Goal: Book appointment/travel/reservation

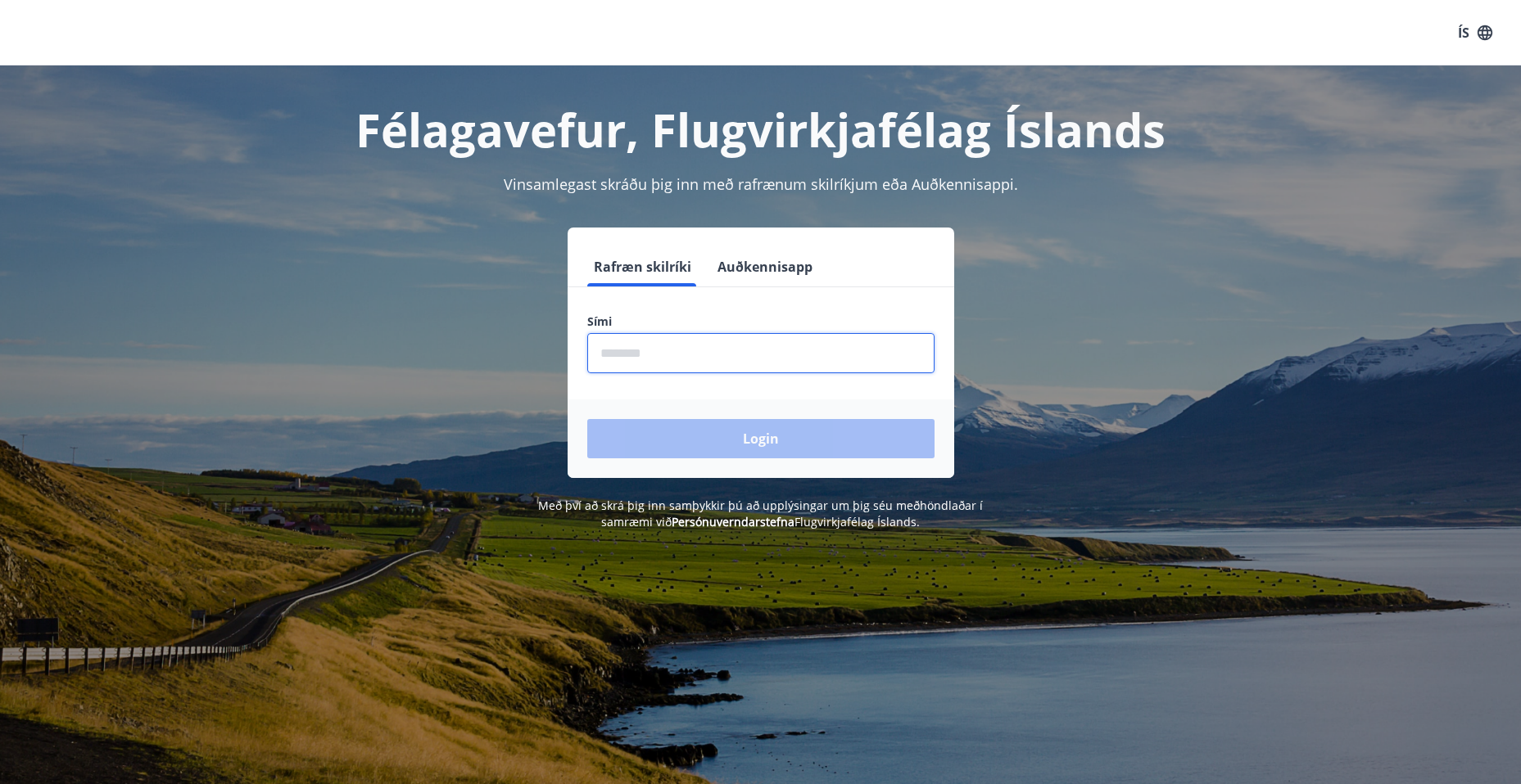
click at [640, 370] on input "phone" at bounding box center [760, 352] width 347 height 40
type input "********"
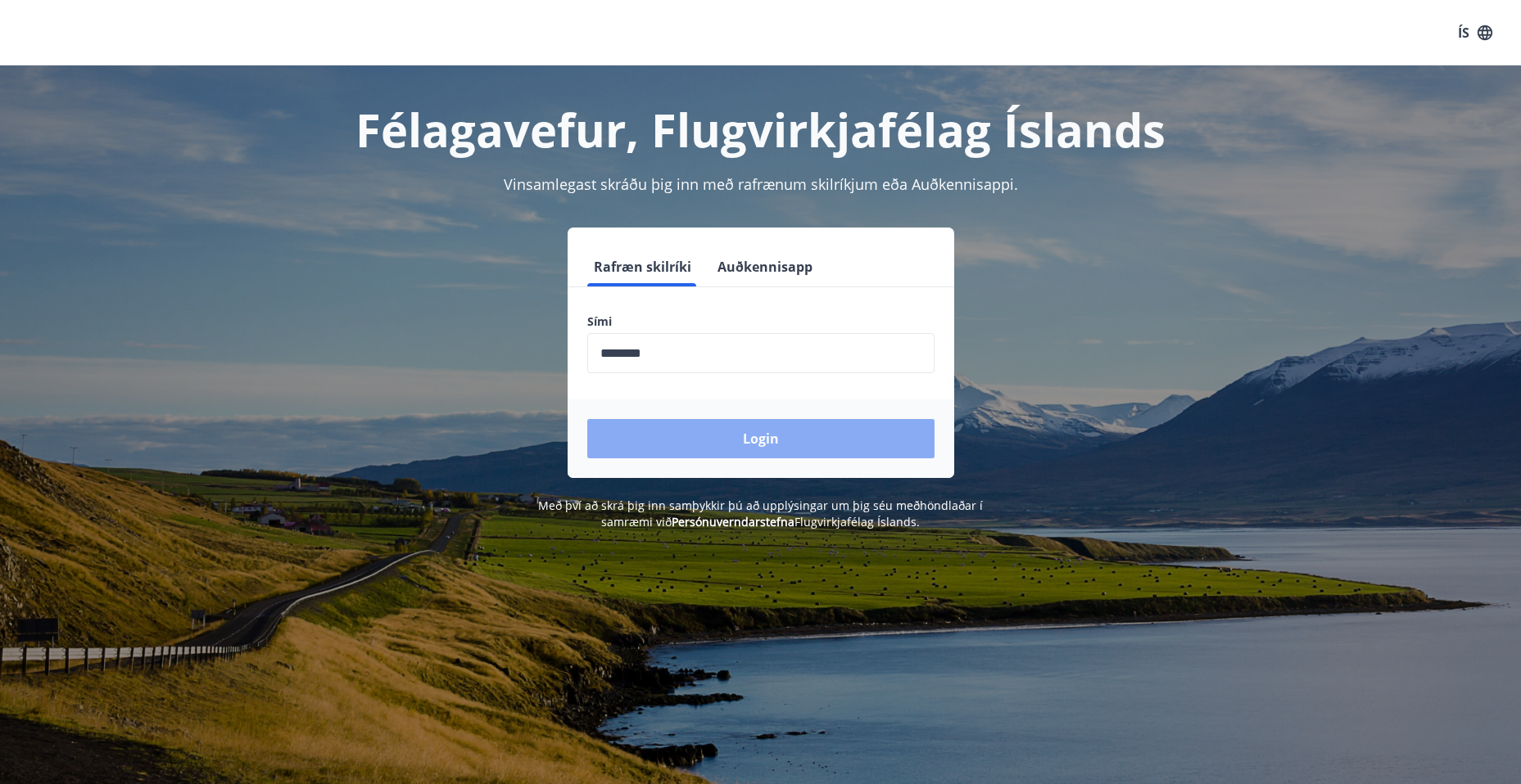
click at [730, 444] on button "Login" at bounding box center [760, 439] width 347 height 39
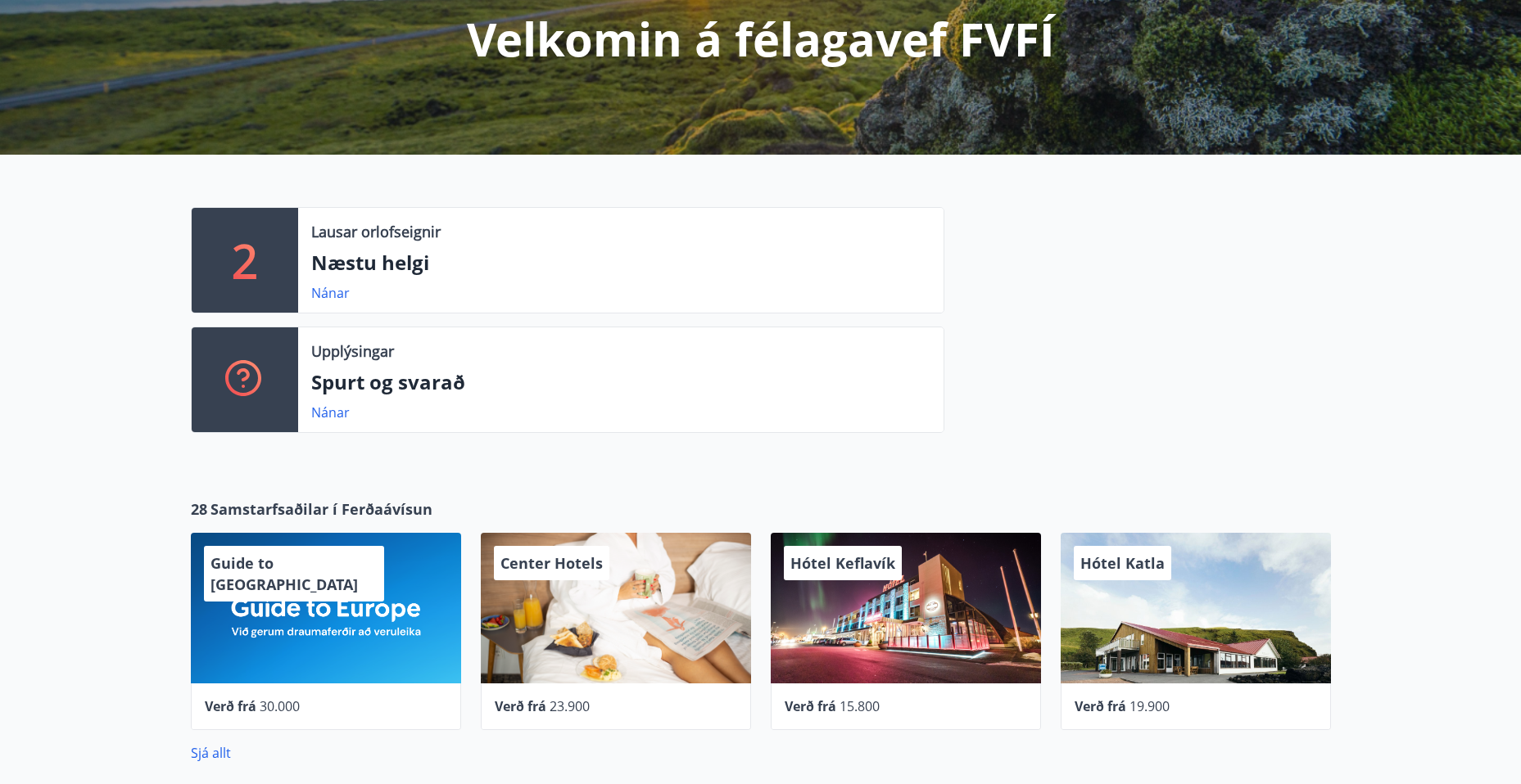
scroll to position [246, 0]
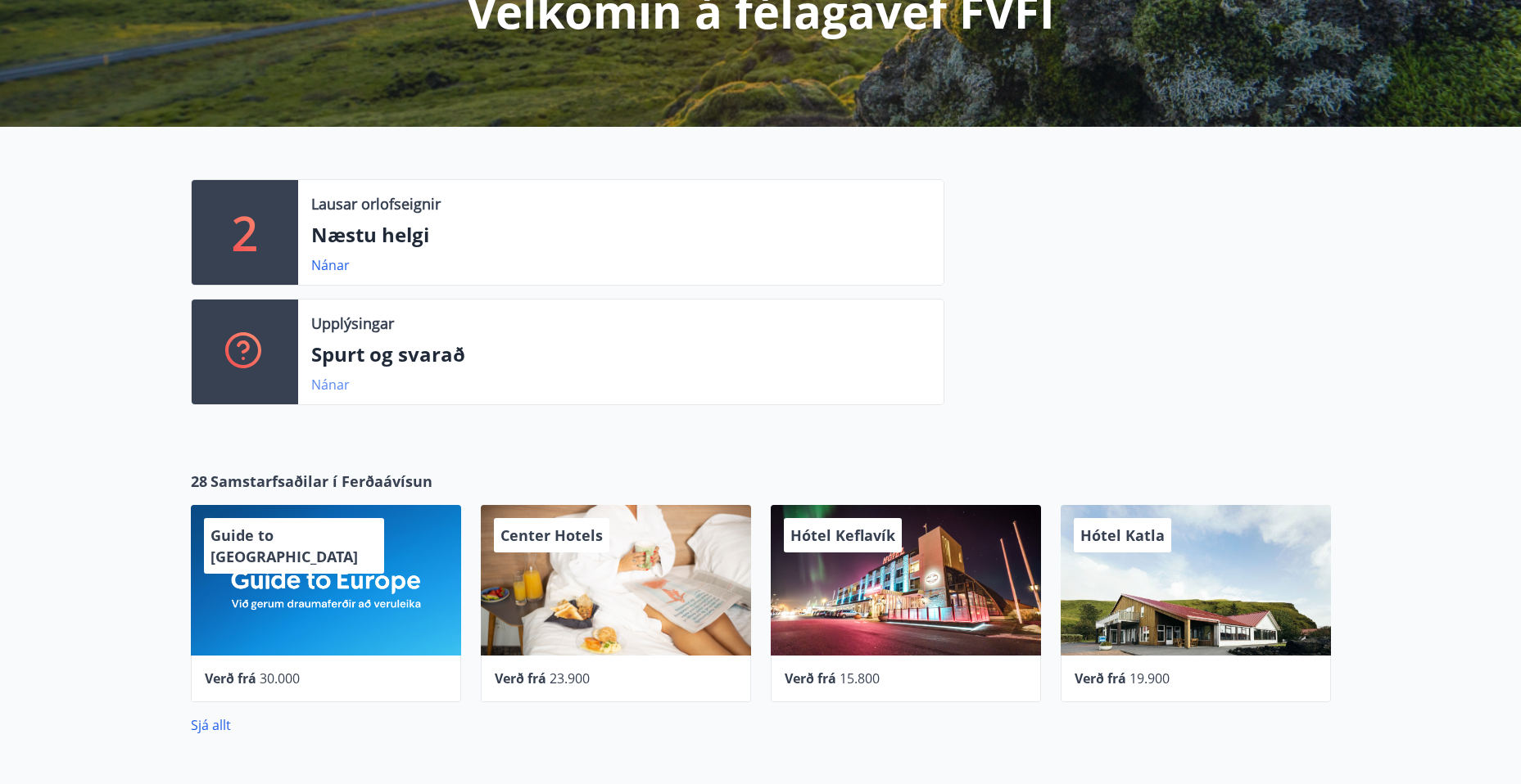
click at [330, 386] on link "Nánar" at bounding box center [330, 384] width 38 height 18
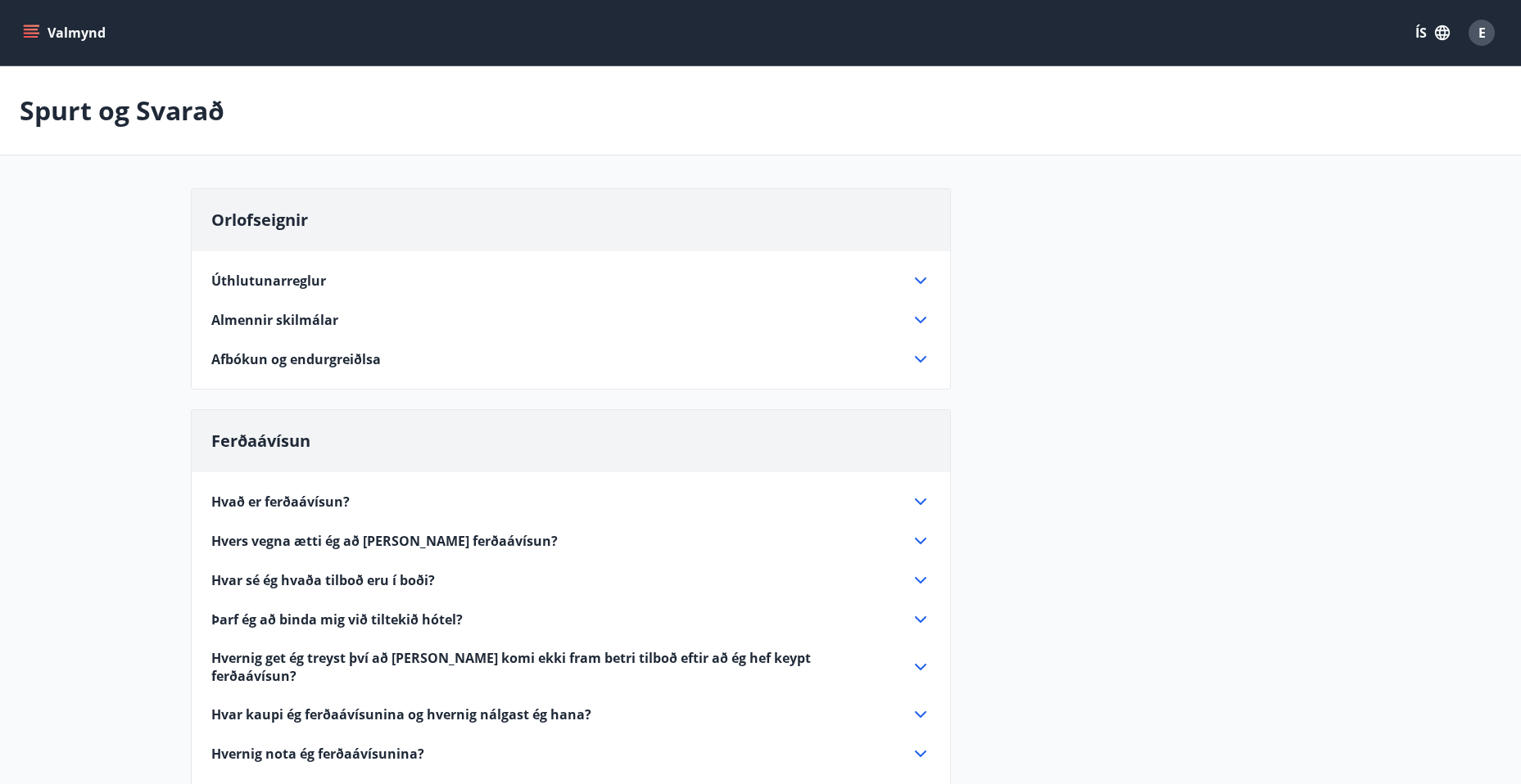
click at [917, 278] on icon at bounding box center [920, 281] width 20 height 20
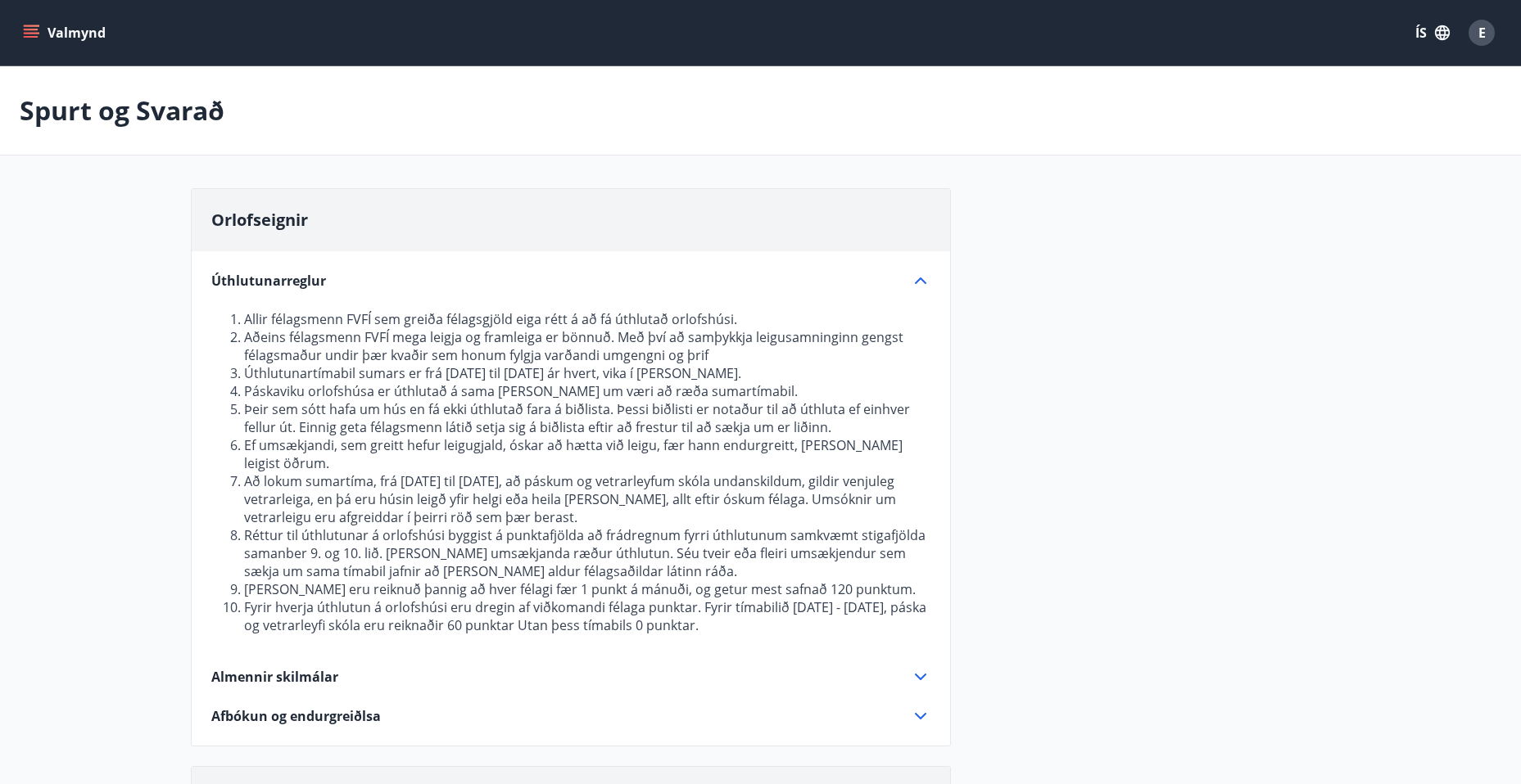
click at [34, 30] on icon "menu" at bounding box center [31, 29] width 15 height 2
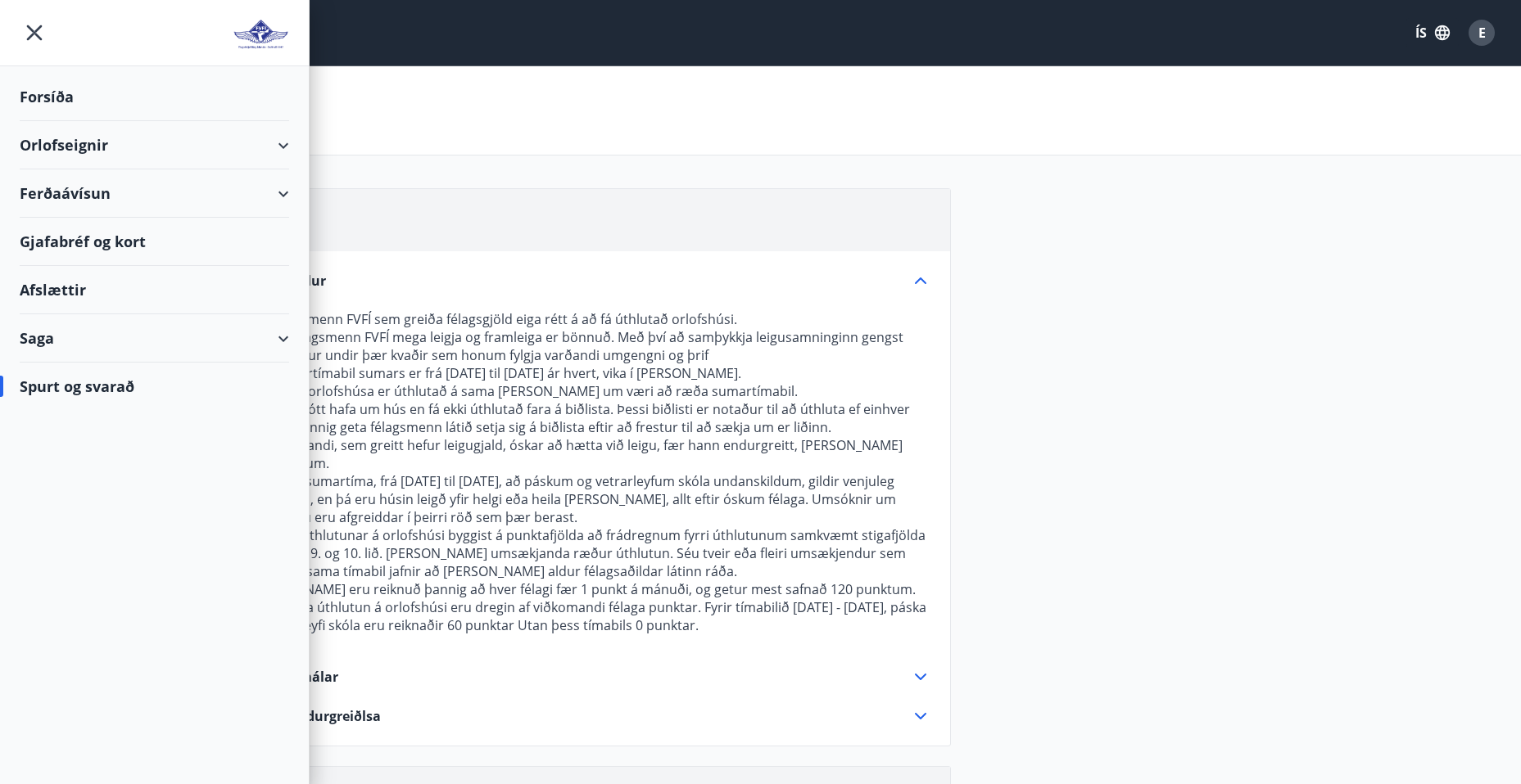
click at [284, 142] on div "Orlofseignir" at bounding box center [154, 145] width 269 height 48
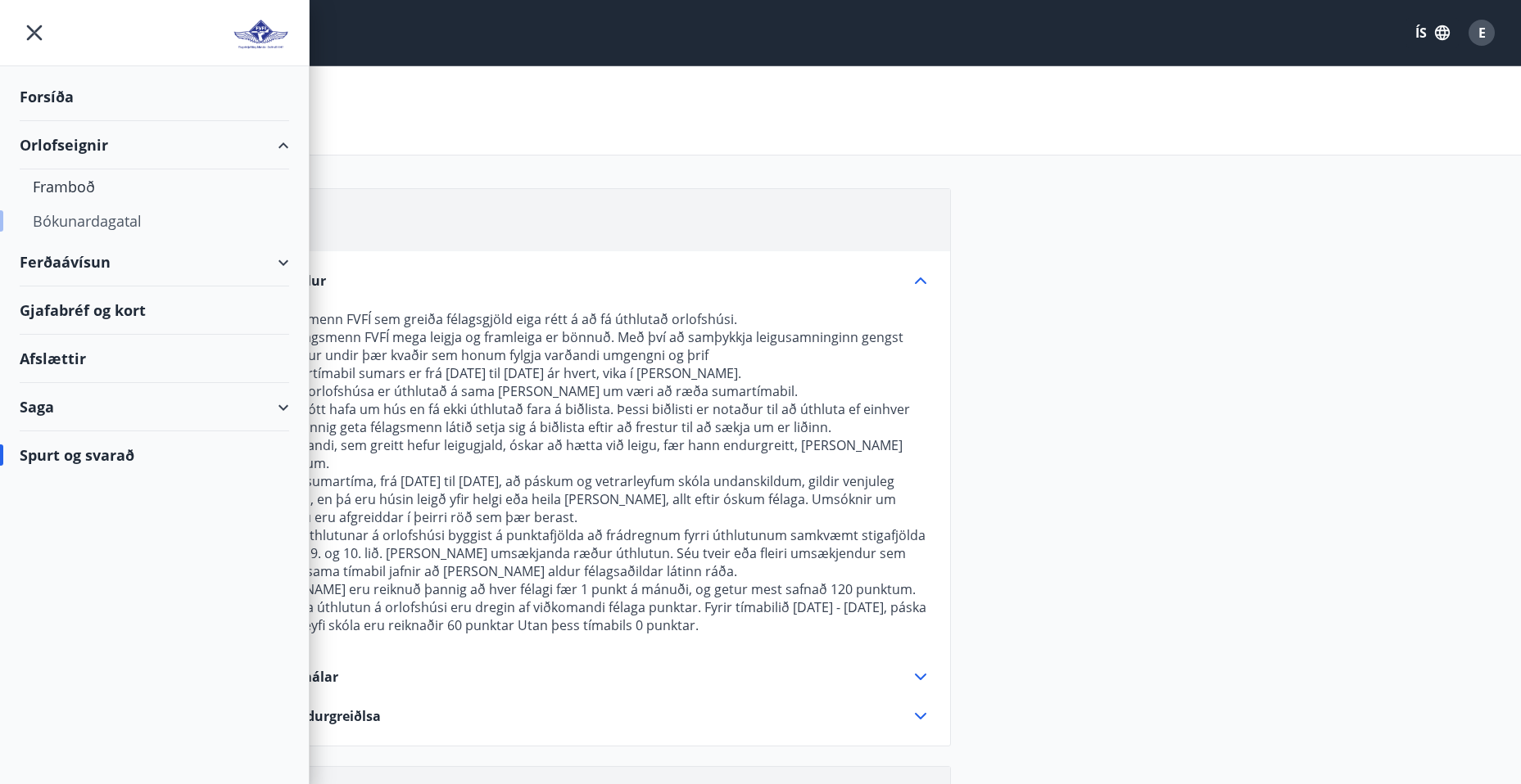
click at [74, 219] on div "Bókunardagatal" at bounding box center [155, 221] width 243 height 35
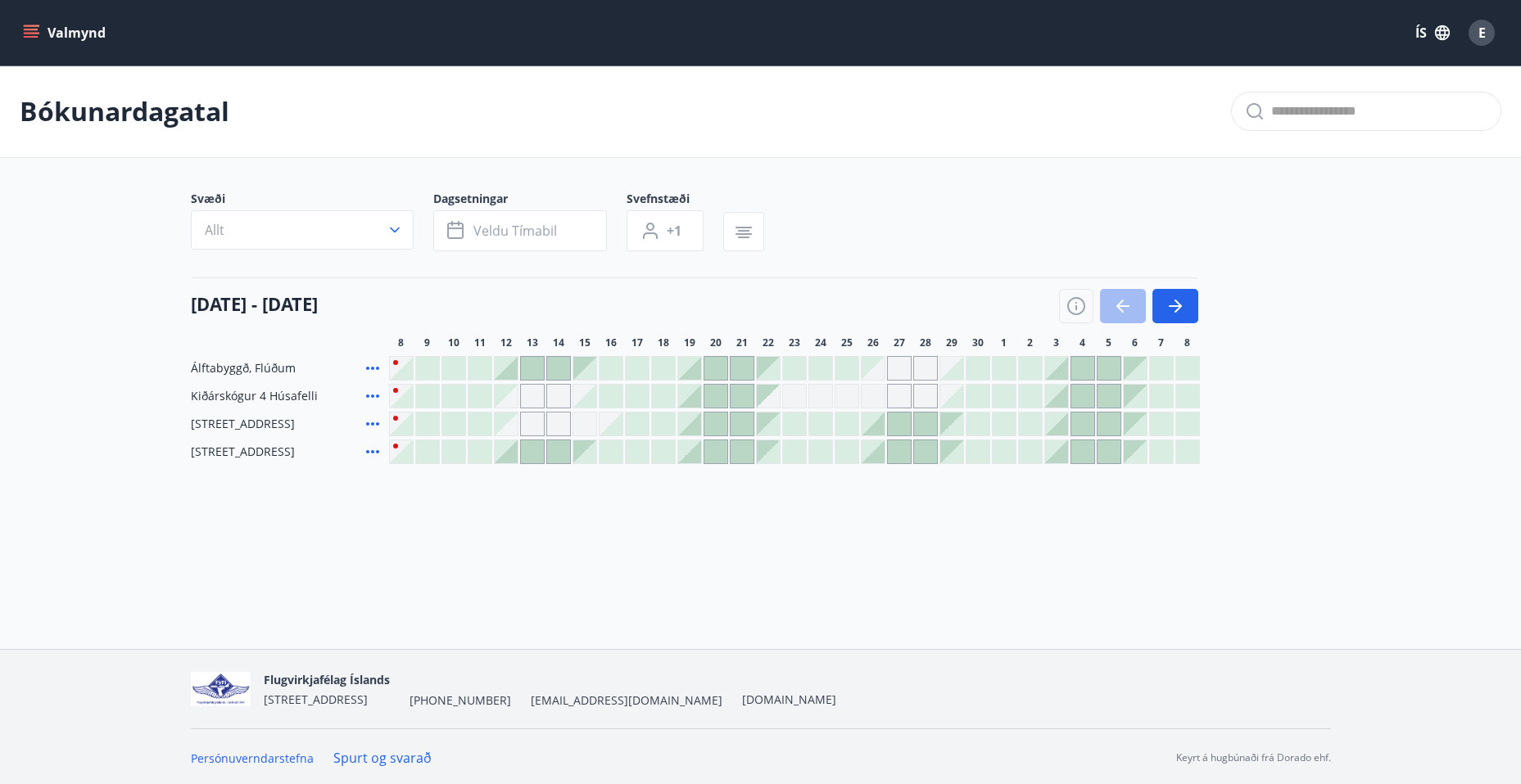
click at [690, 424] on div at bounding box center [689, 424] width 23 height 23
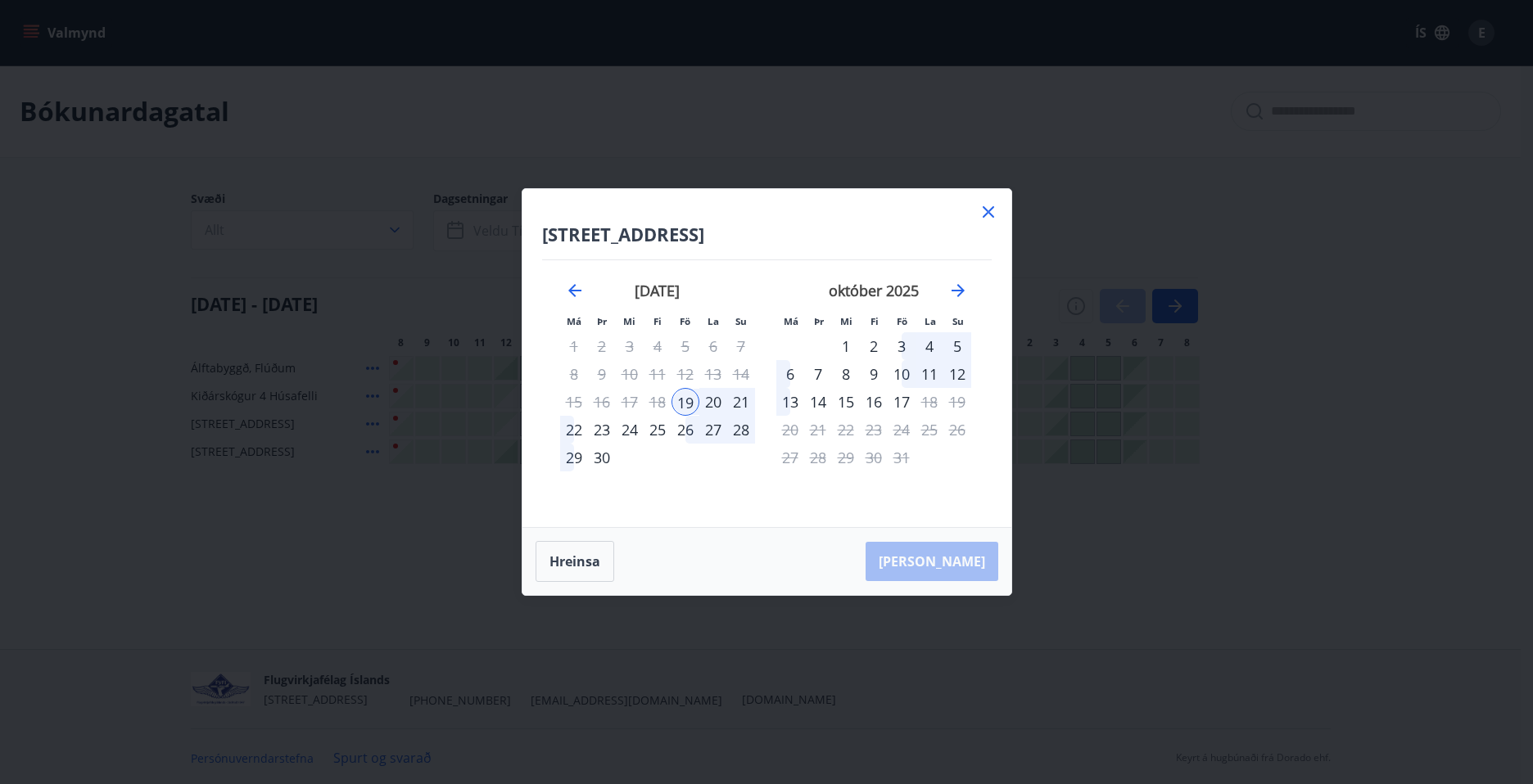
click at [572, 426] on div "22" at bounding box center [574, 429] width 28 height 28
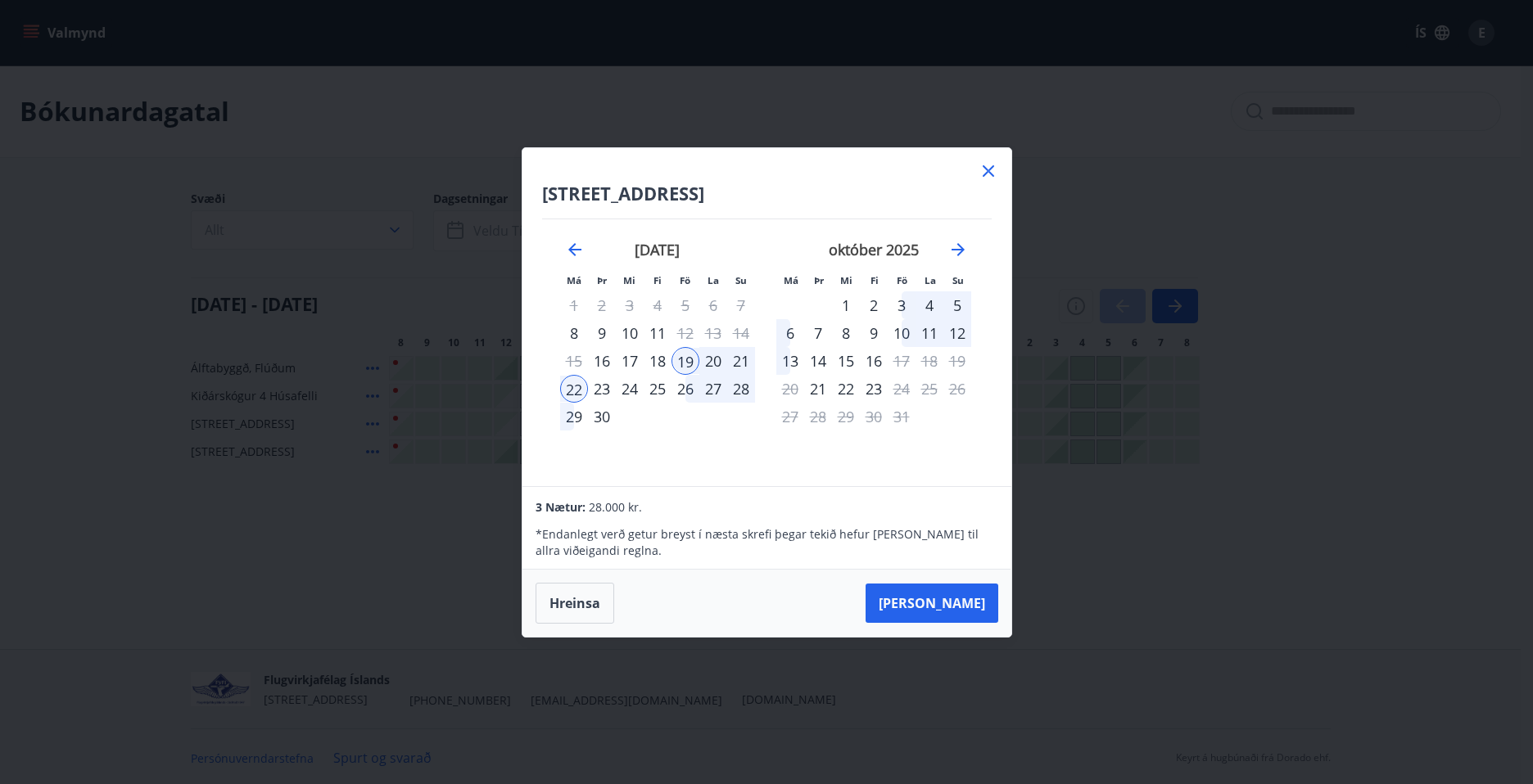
click at [987, 162] on icon at bounding box center [989, 171] width 20 height 20
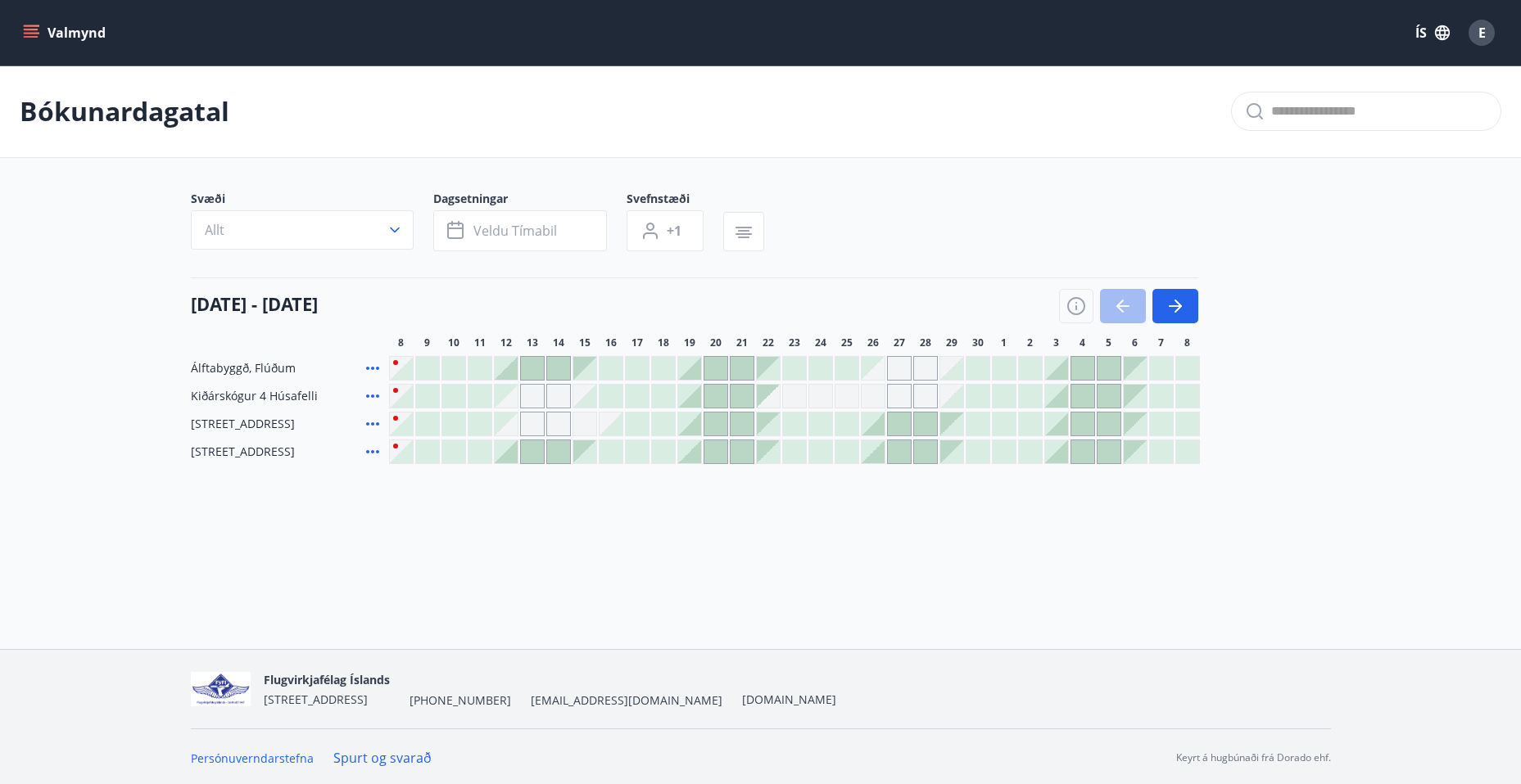
click at [509, 405] on div "Gráir dagar eru ekki bókanlegir" at bounding box center [506, 396] width 23 height 23
click at [691, 424] on div at bounding box center [689, 424] width 23 height 23
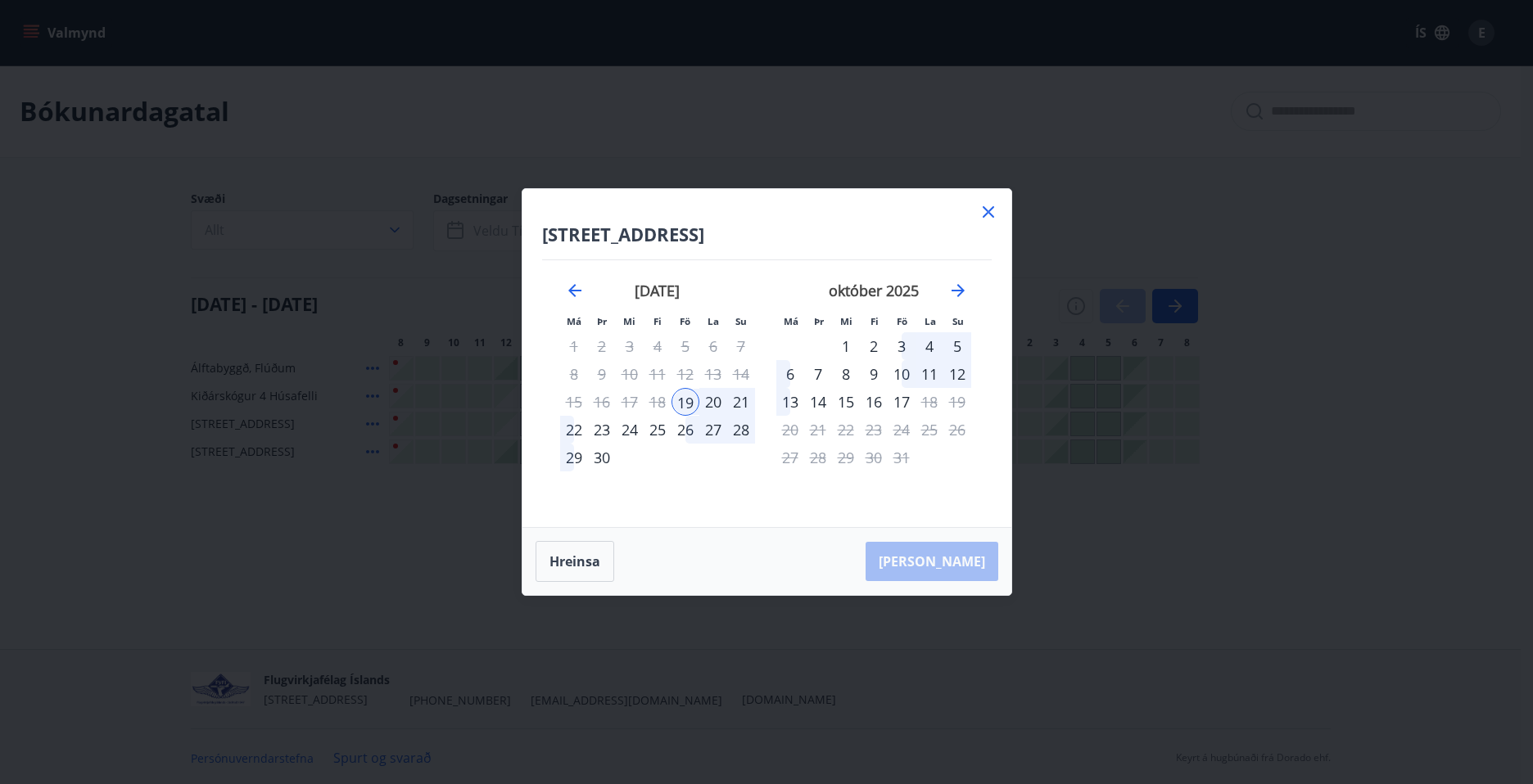
click at [988, 212] on icon at bounding box center [988, 212] width 3 height 3
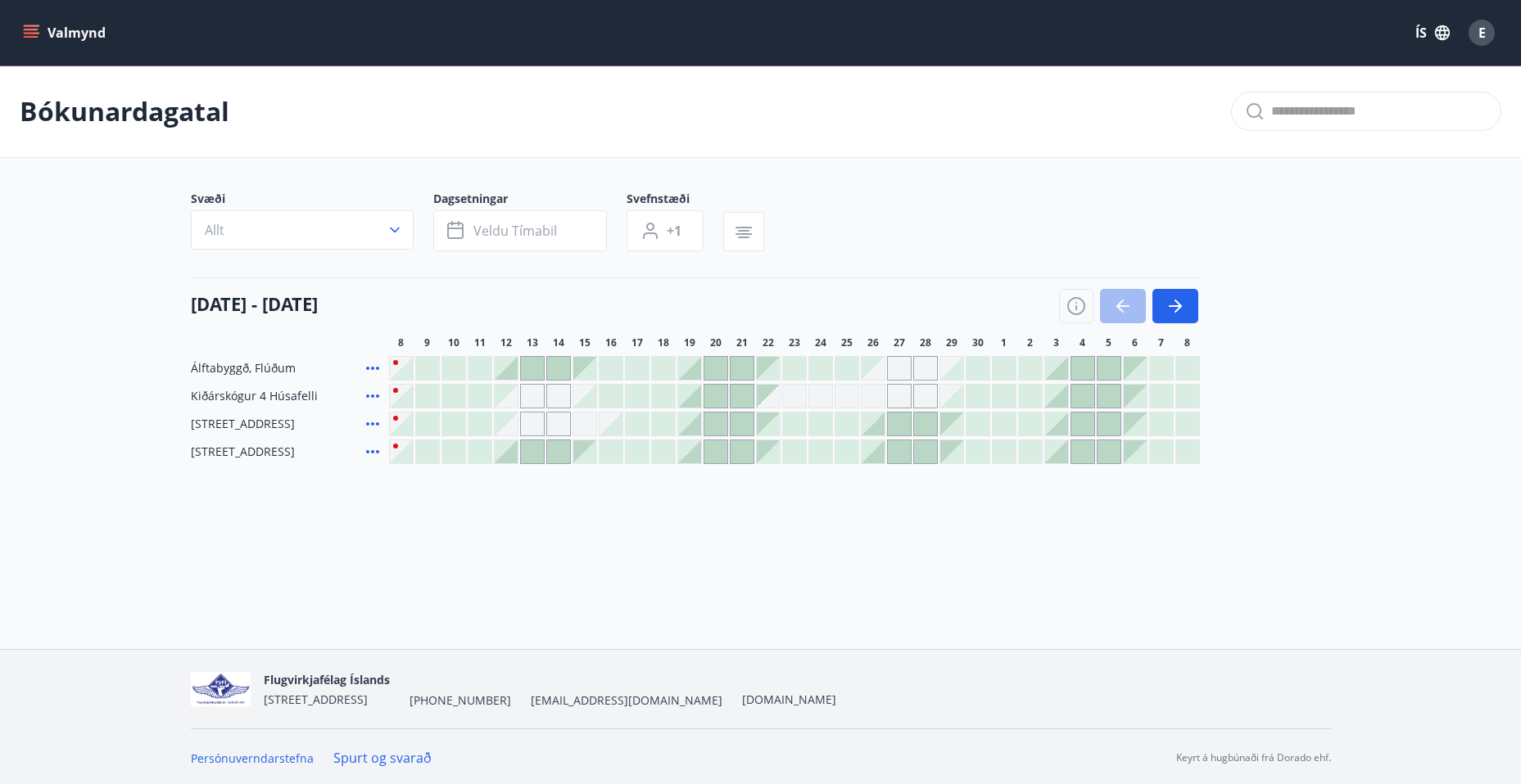
click at [772, 420] on div at bounding box center [768, 424] width 23 height 23
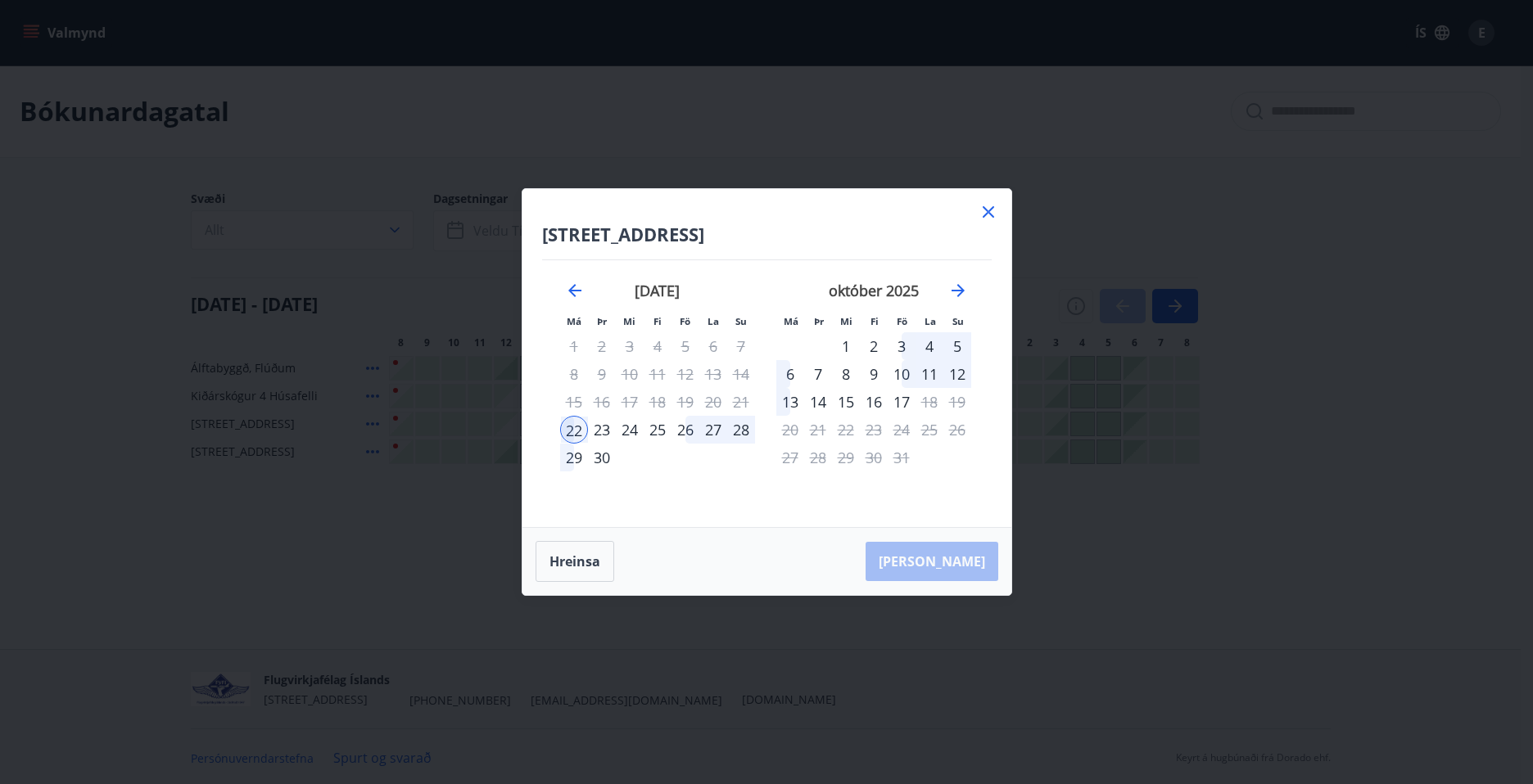
click at [988, 205] on icon at bounding box center [989, 212] width 20 height 20
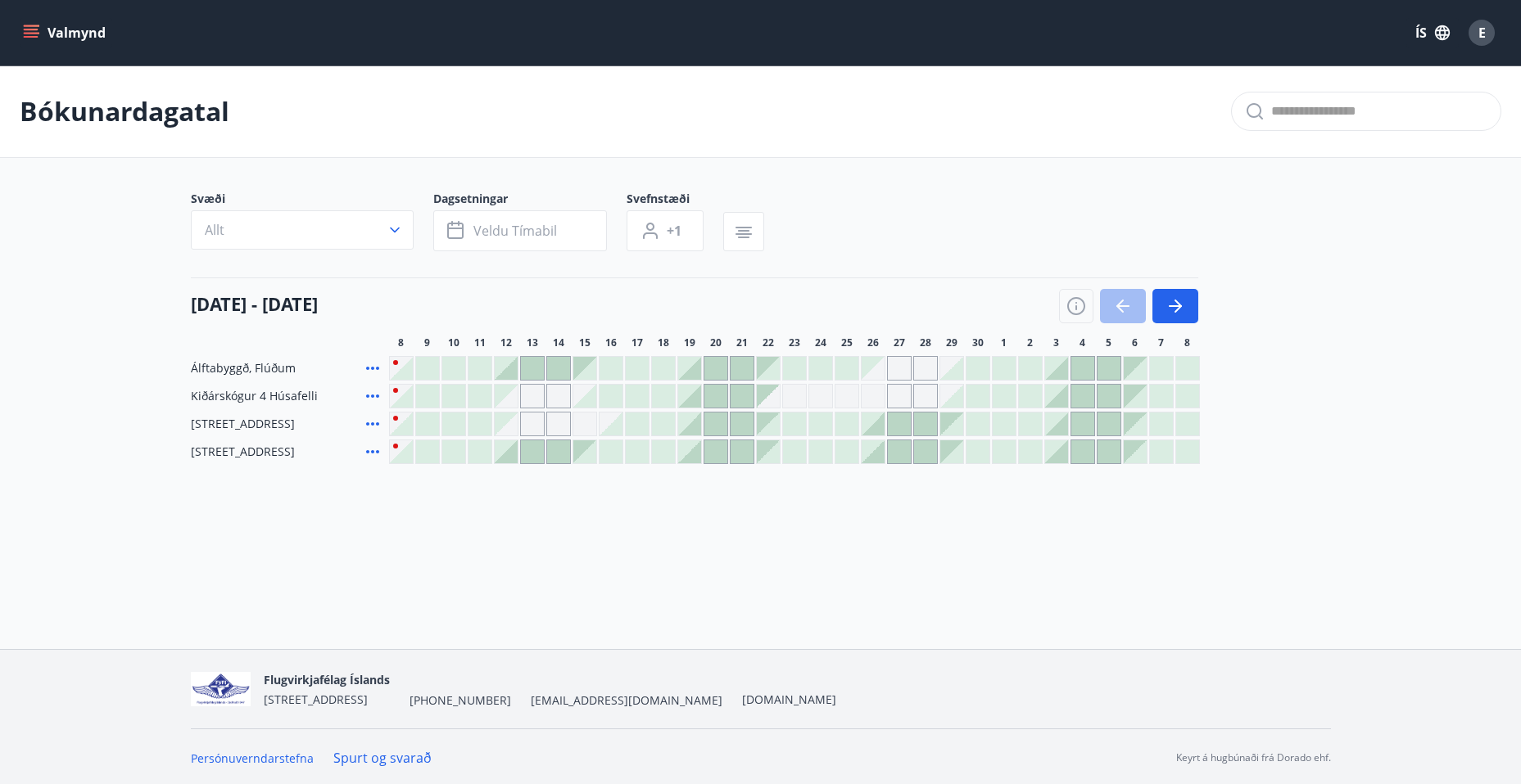
click at [690, 423] on div at bounding box center [689, 424] width 23 height 23
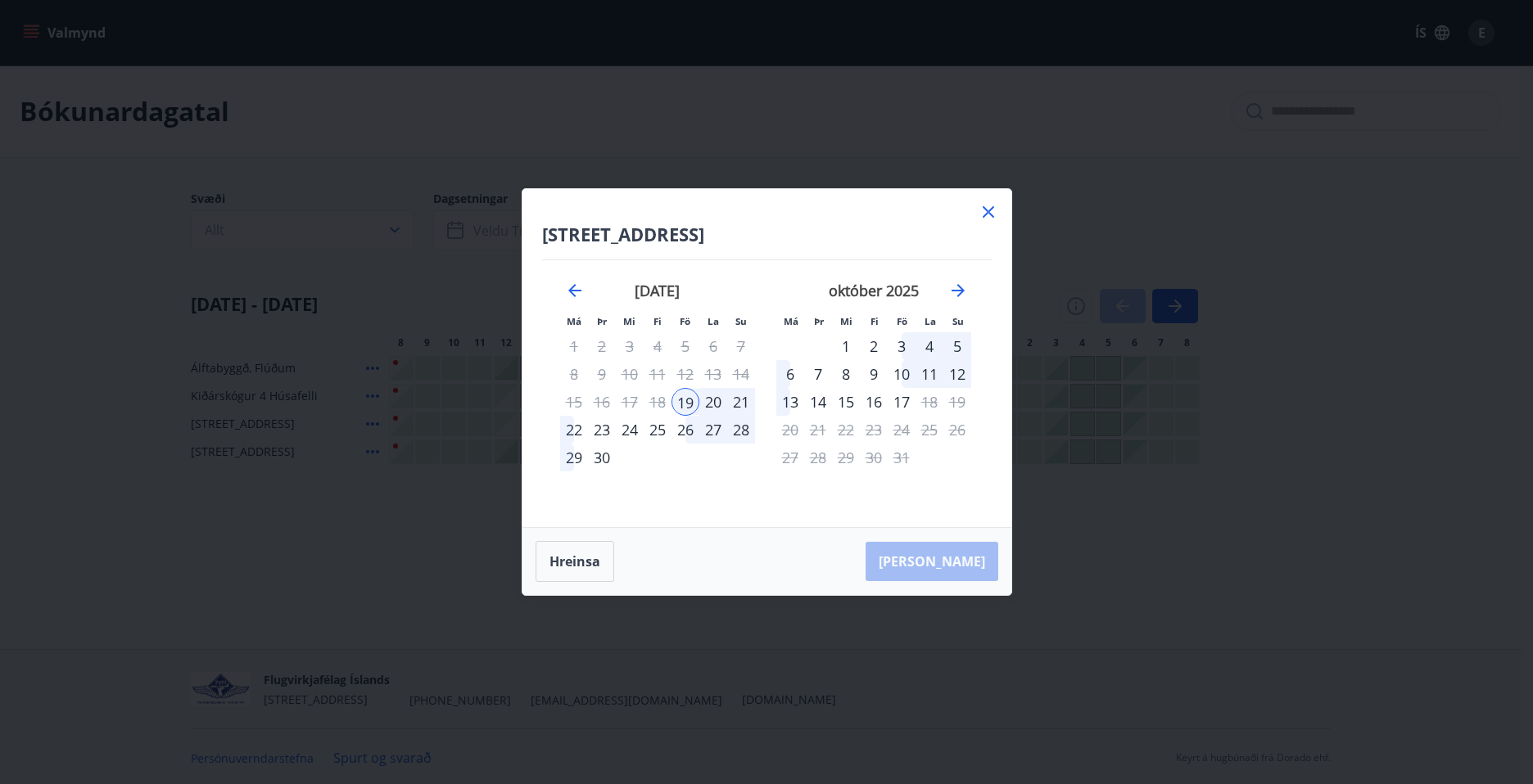
click at [742, 399] on div "21" at bounding box center [741, 401] width 28 height 28
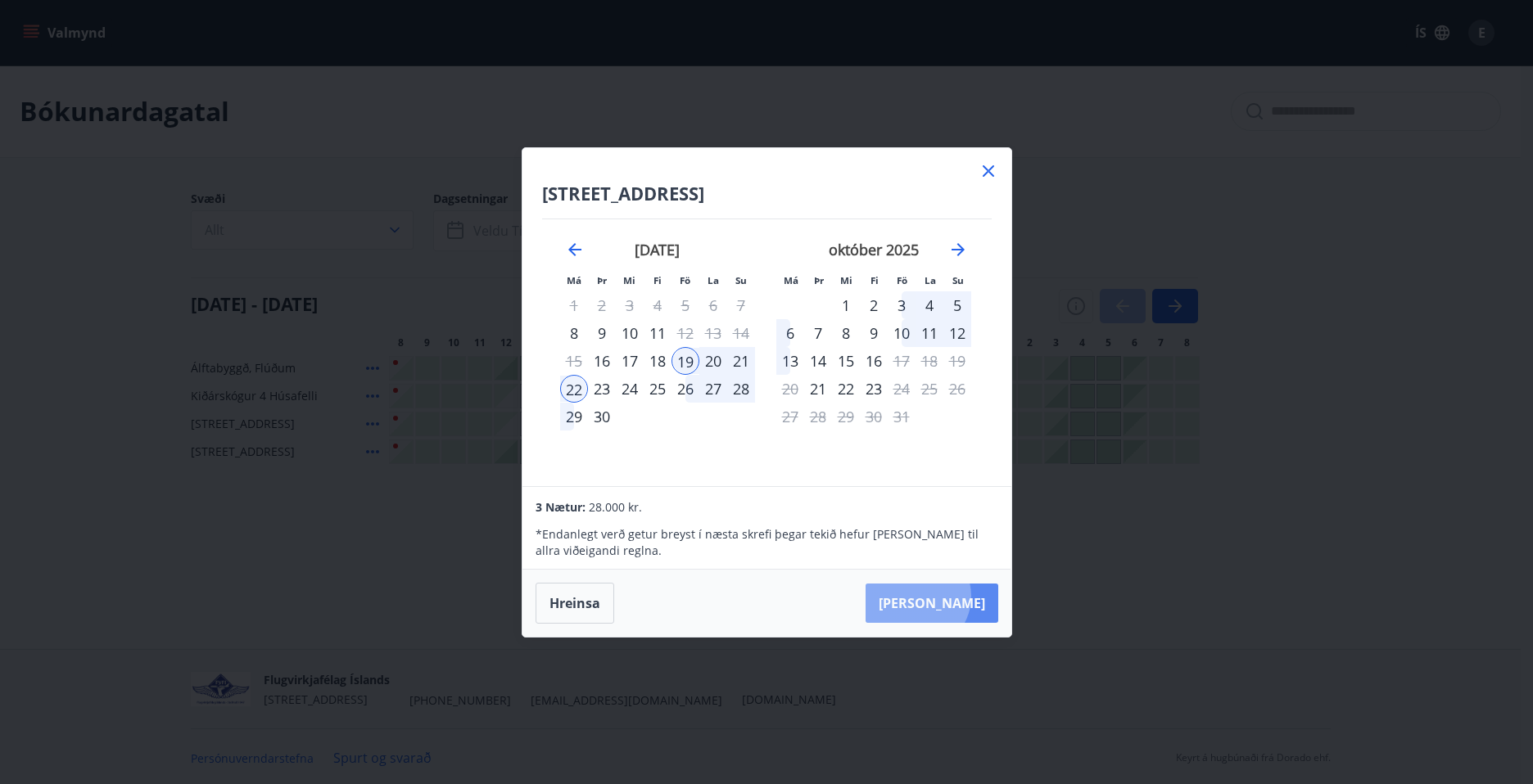
click at [966, 596] on button "[PERSON_NAME]" at bounding box center [932, 603] width 132 height 39
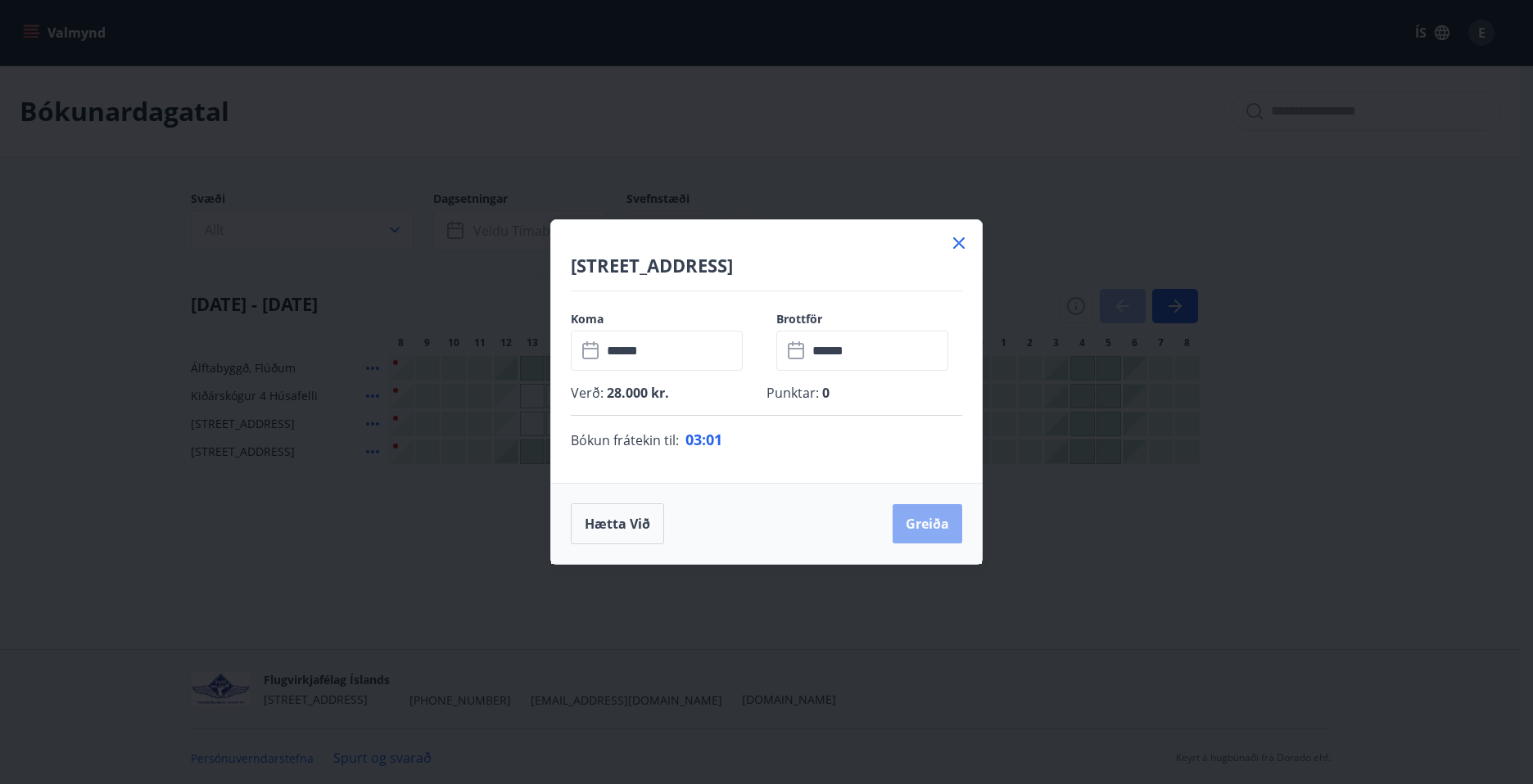
click at [937, 519] on button "Greiða" at bounding box center [927, 524] width 69 height 39
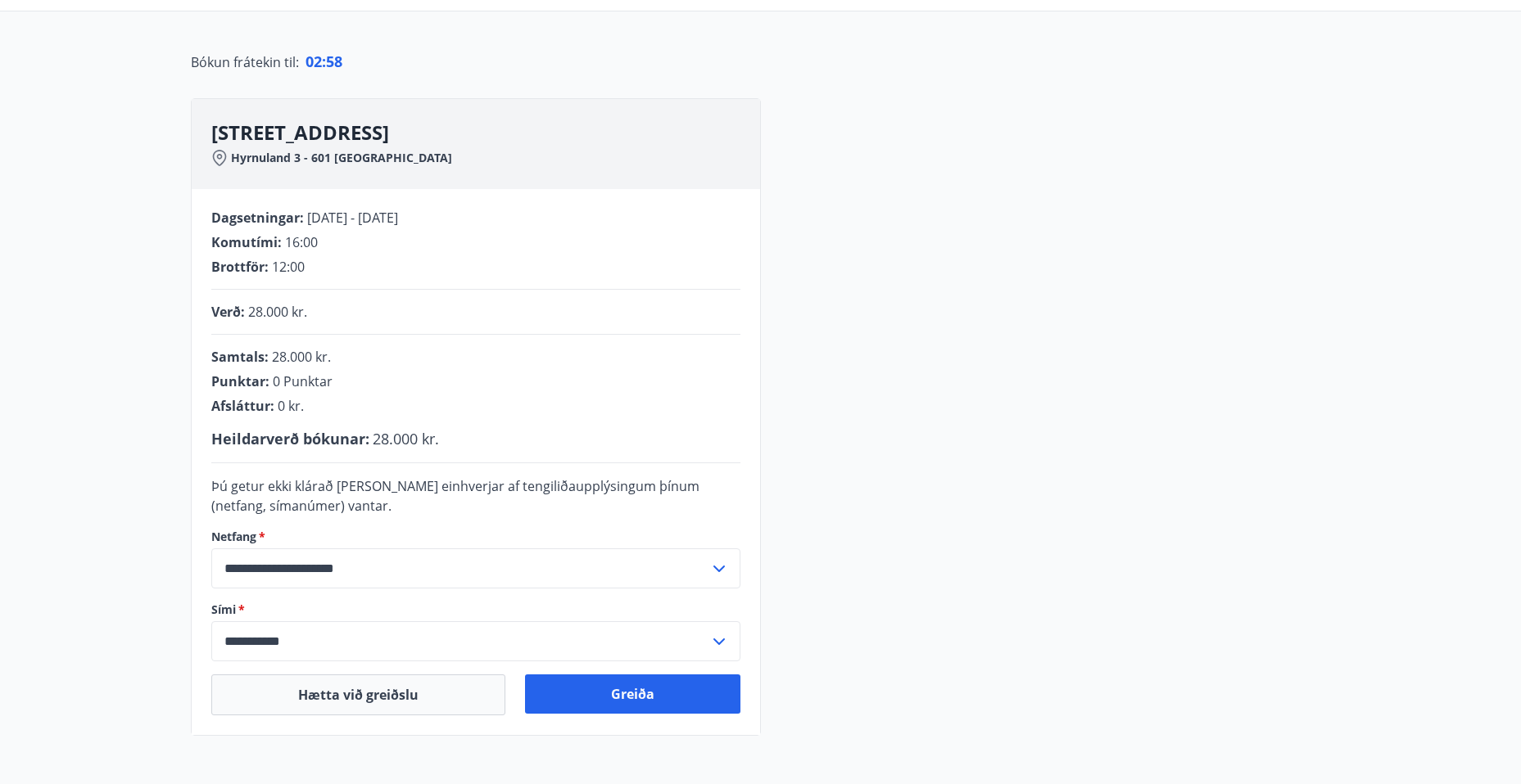
scroll to position [299, 0]
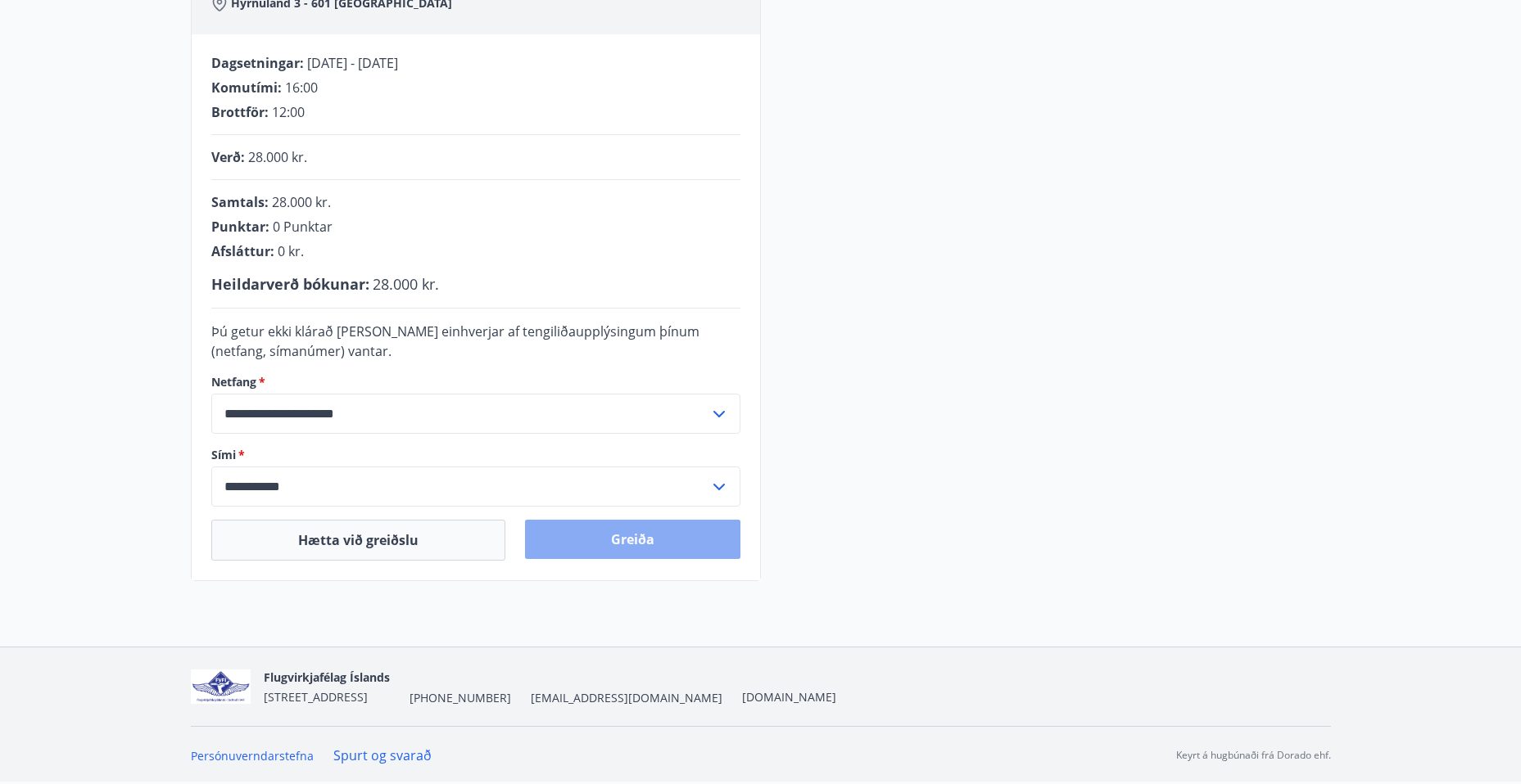
click at [629, 541] on button "Greiða" at bounding box center [633, 539] width 215 height 39
